Goal: Transaction & Acquisition: Download file/media

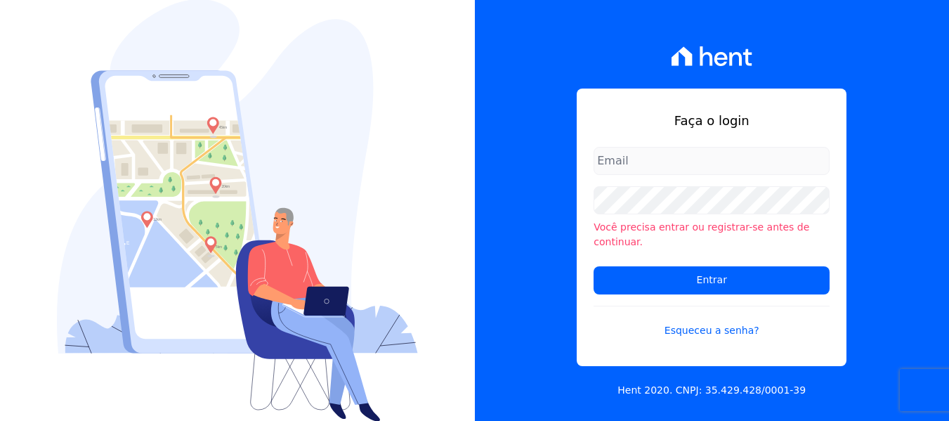
type input "[PERSON_NAME][EMAIL_ADDRESS][DOMAIN_NAME]"
click at [636, 172] on input "[PERSON_NAME][EMAIL_ADDRESS][DOMAIN_NAME]" at bounding box center [712, 161] width 236 height 28
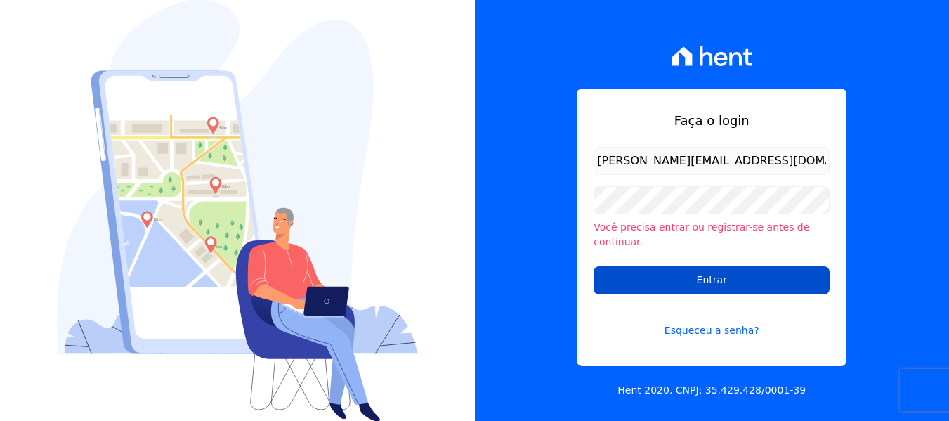
click at [639, 266] on input "Entrar" at bounding box center [712, 280] width 236 height 28
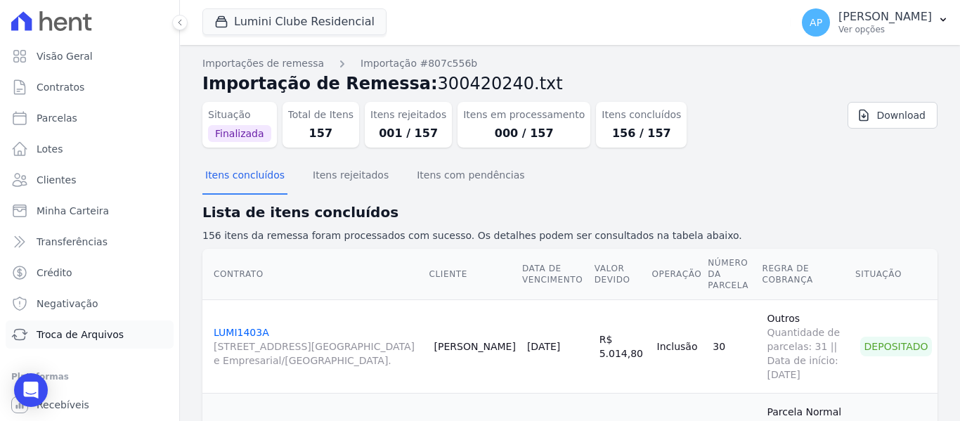
click at [26, 340] on icon at bounding box center [19, 334] width 17 height 17
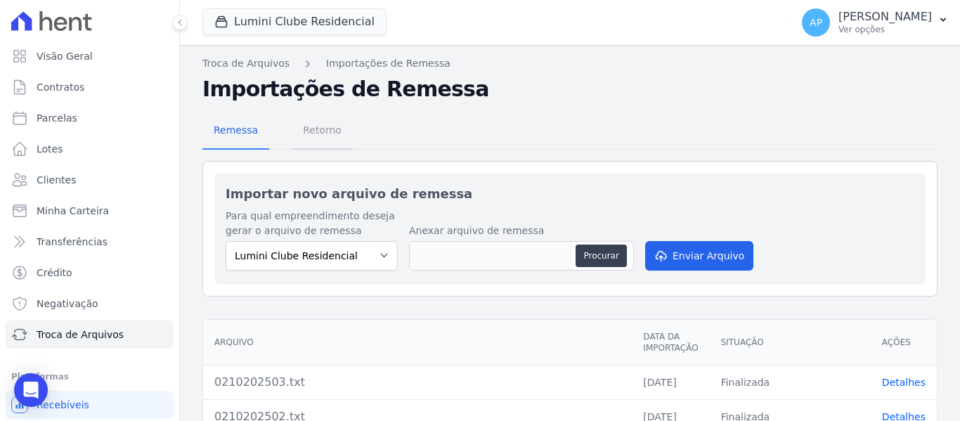
click at [311, 129] on span "Retorno" at bounding box center [321, 130] width 55 height 28
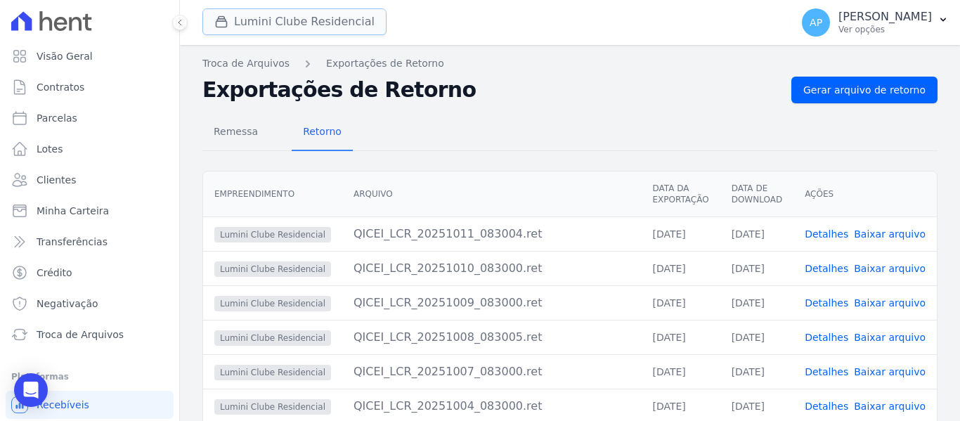
click at [295, 26] on button "Lumini Clube Residencial" at bounding box center [294, 21] width 184 height 27
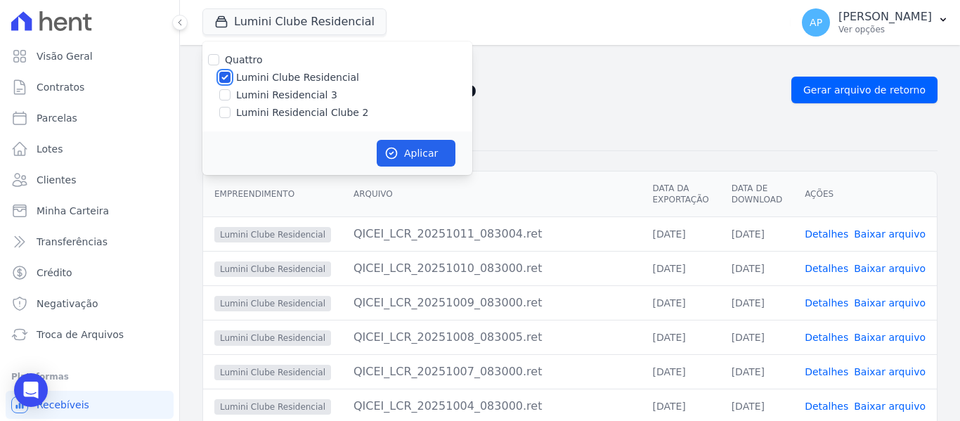
click at [224, 74] on input "Lumini Clube Residencial" at bounding box center [224, 77] width 11 height 11
checkbox input "false"
click at [223, 111] on input "Lumini Residencial Clube 2" at bounding box center [224, 112] width 11 height 11
checkbox input "true"
click at [424, 152] on button "Aplicar" at bounding box center [416, 153] width 79 height 27
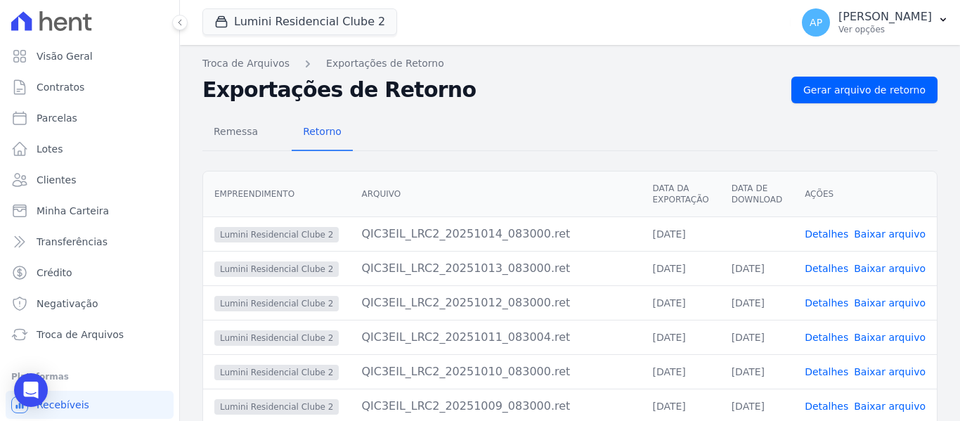
click at [895, 240] on span "Baixar arquivo" at bounding box center [890, 234] width 72 height 14
click at [890, 233] on link "Baixar arquivo" at bounding box center [890, 233] width 72 height 11
click at [303, 22] on button "Lumini Residencial Clube 2" at bounding box center [299, 21] width 195 height 27
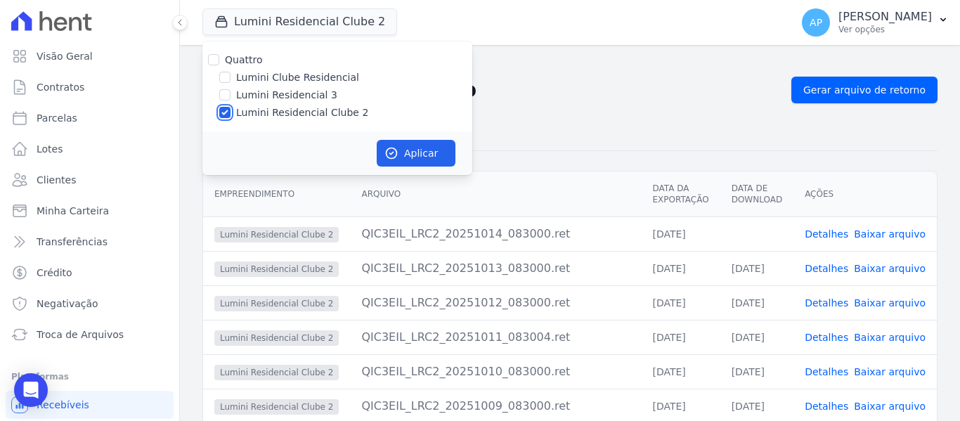
click at [226, 112] on input "Lumini Residencial Clube 2" at bounding box center [224, 112] width 11 height 11
checkbox input "false"
click at [225, 98] on input "Lumini Residencial 3" at bounding box center [224, 94] width 11 height 11
checkbox input "true"
click at [417, 152] on button "Aplicar" at bounding box center [416, 153] width 79 height 27
